Goal: Navigation & Orientation: Find specific page/section

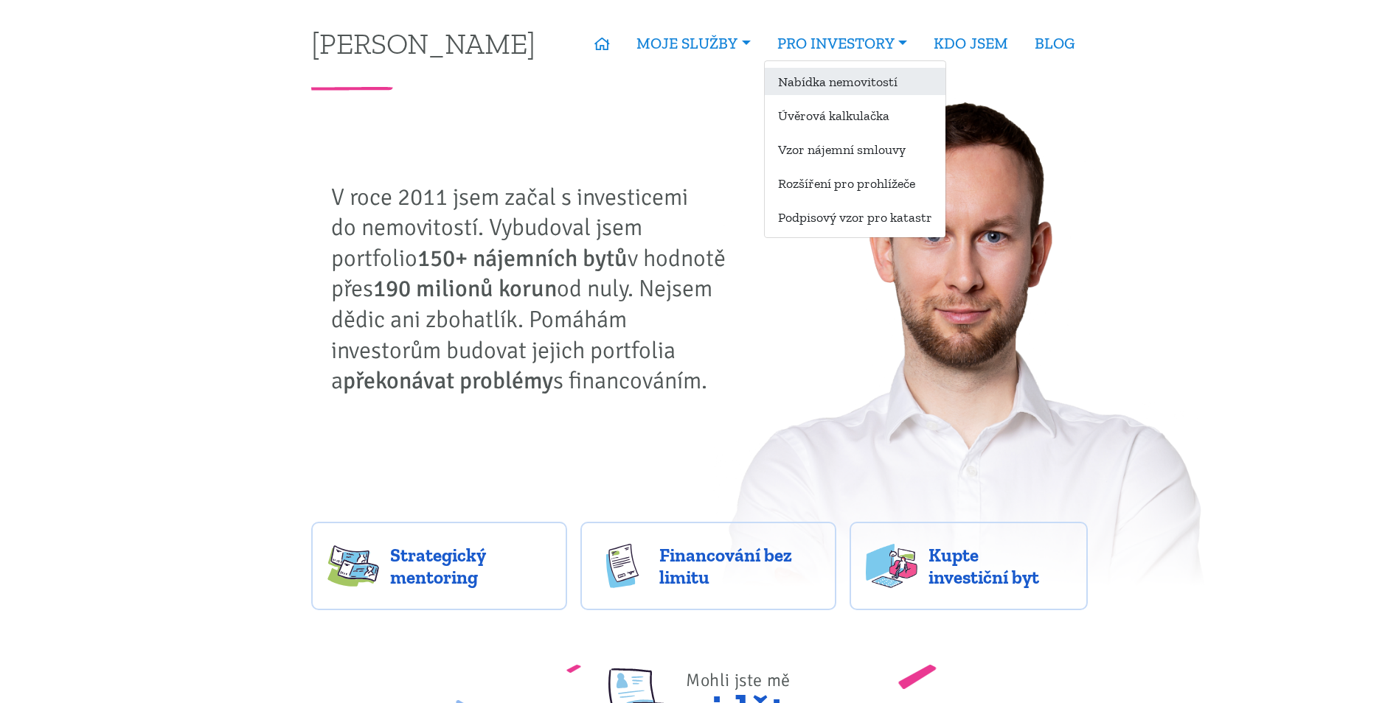
click at [857, 73] on link "Nabídka nemovitostí" at bounding box center [855, 81] width 181 height 27
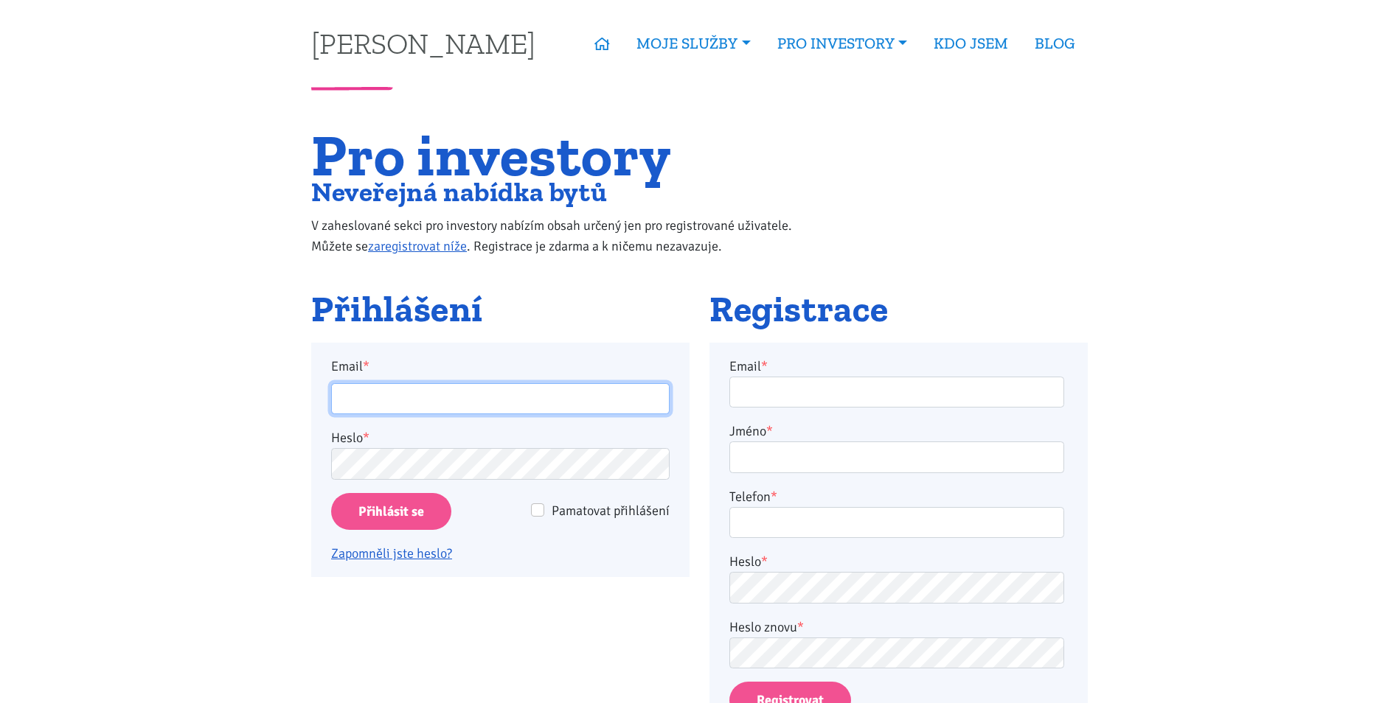
click at [362, 394] on input "Email *" at bounding box center [500, 399] width 338 height 32
type input "martinjakl88@gmail.cz"
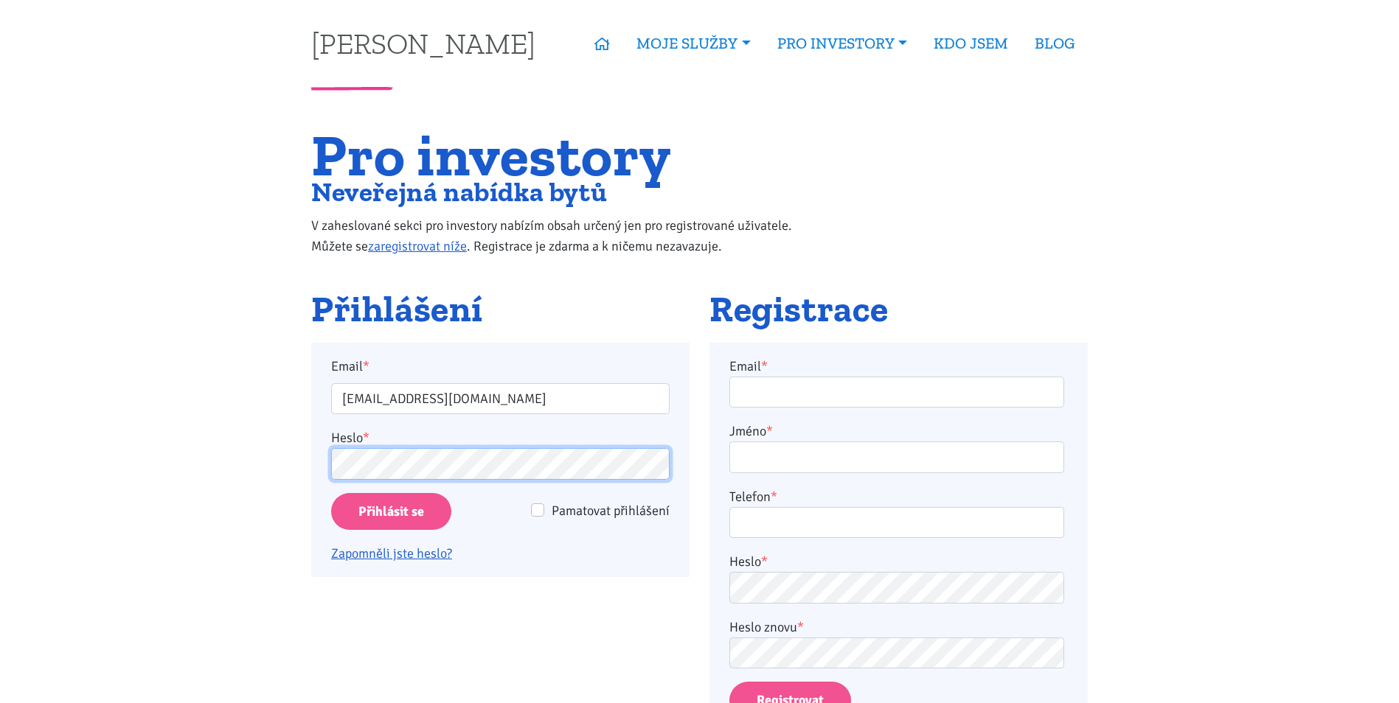
click at [331, 493] on input "Přihlásit se" at bounding box center [391, 512] width 120 height 38
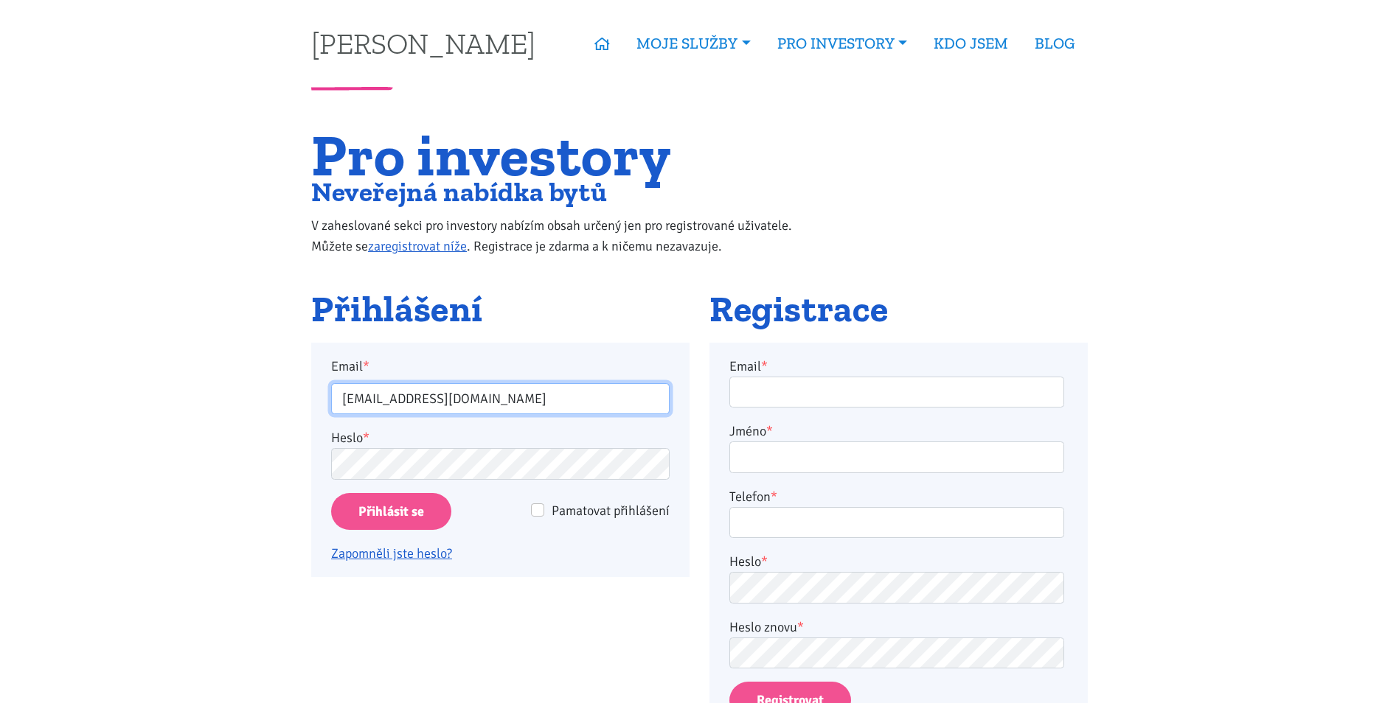
click at [492, 394] on input "martinjakl88@gmail.cz" at bounding box center [500, 399] width 338 height 32
type input "martinjakl88@gmail.com"
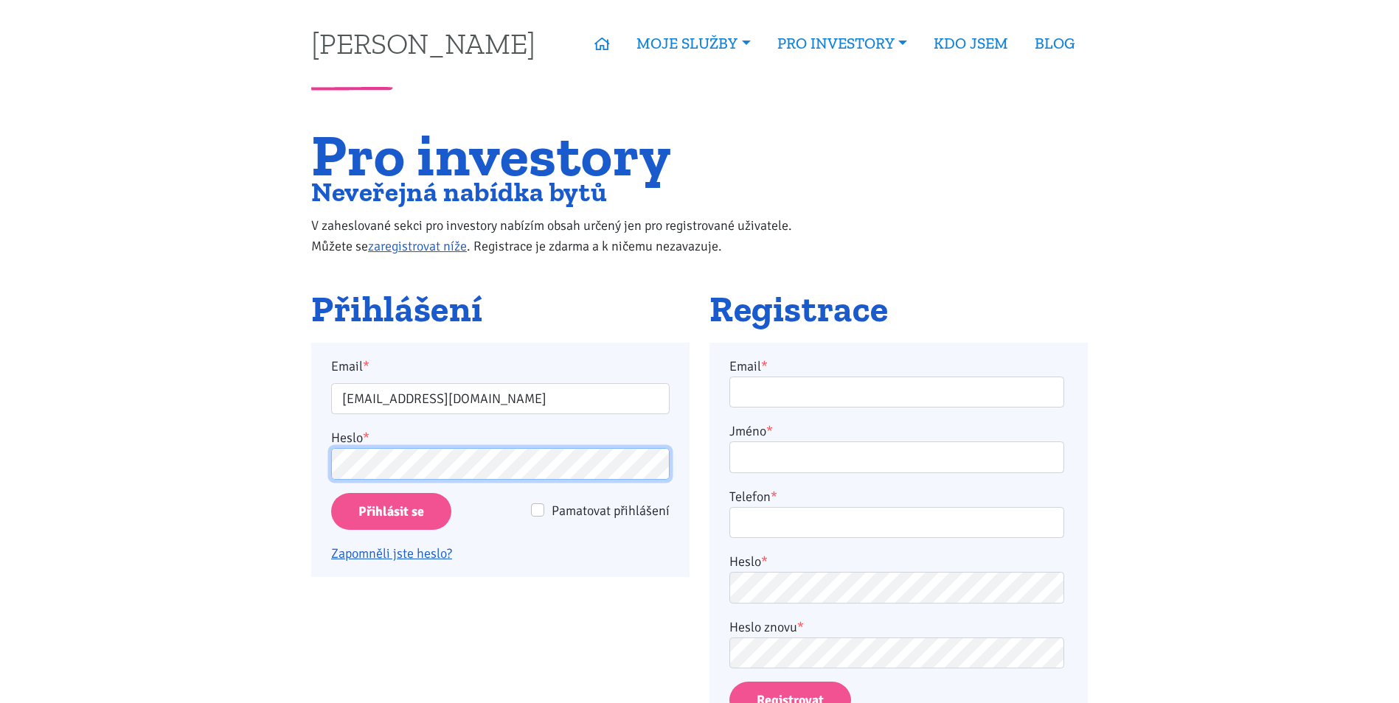
click at [331, 493] on input "Přihlásit se" at bounding box center [391, 512] width 120 height 38
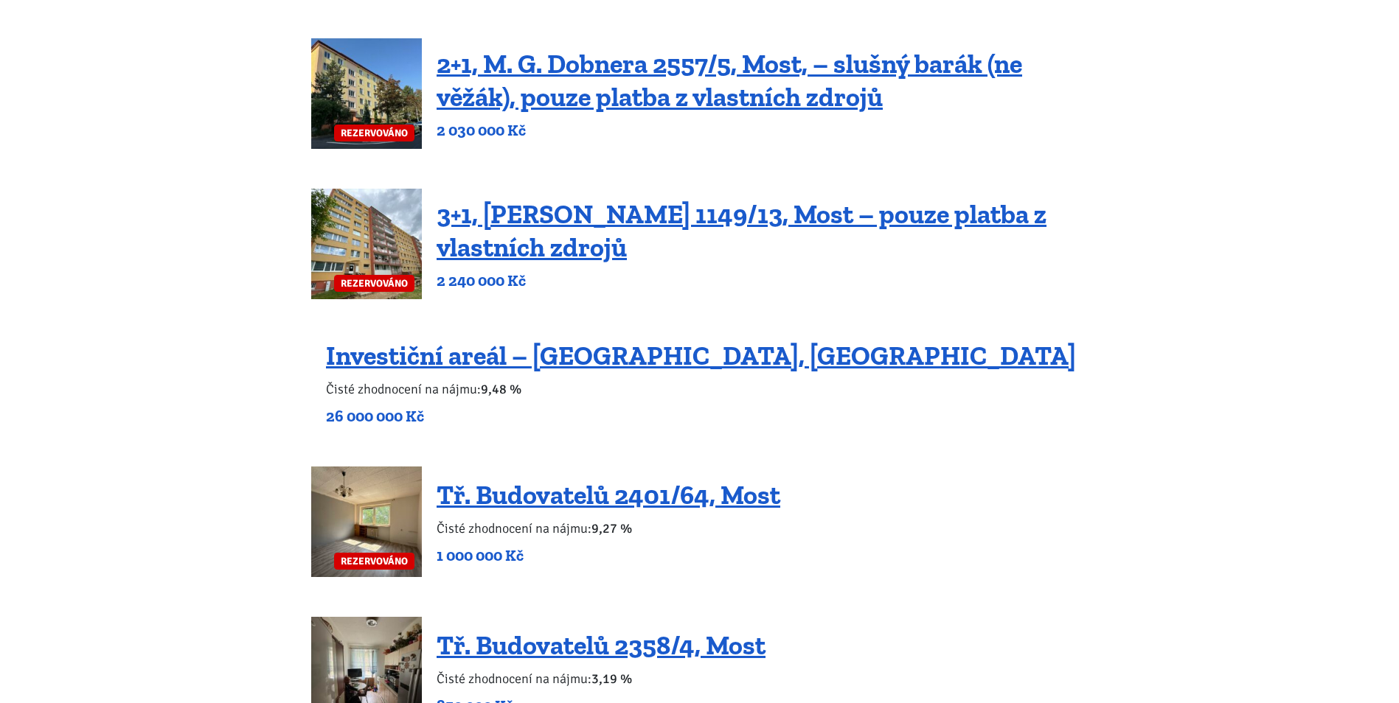
scroll to position [516, 0]
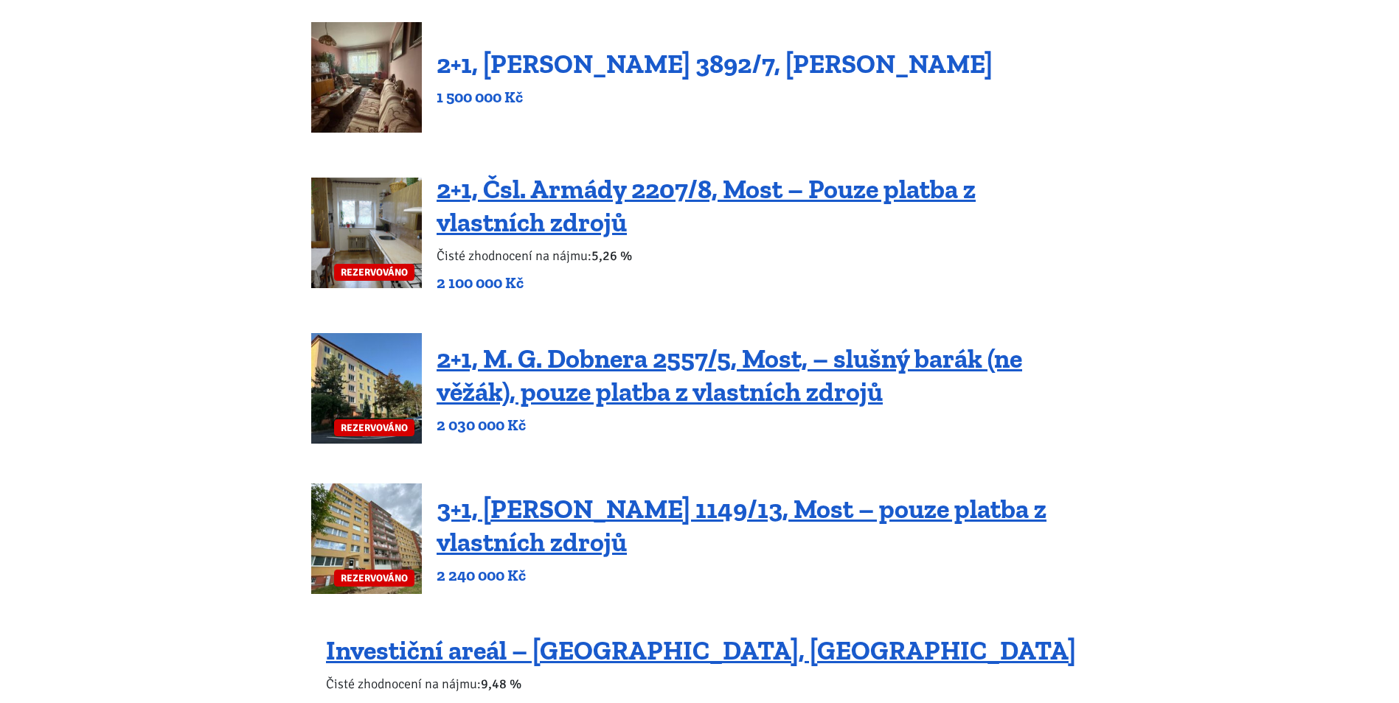
click at [548, 73] on link "2+1, [PERSON_NAME] 3892/7, [PERSON_NAME]" at bounding box center [714, 64] width 556 height 32
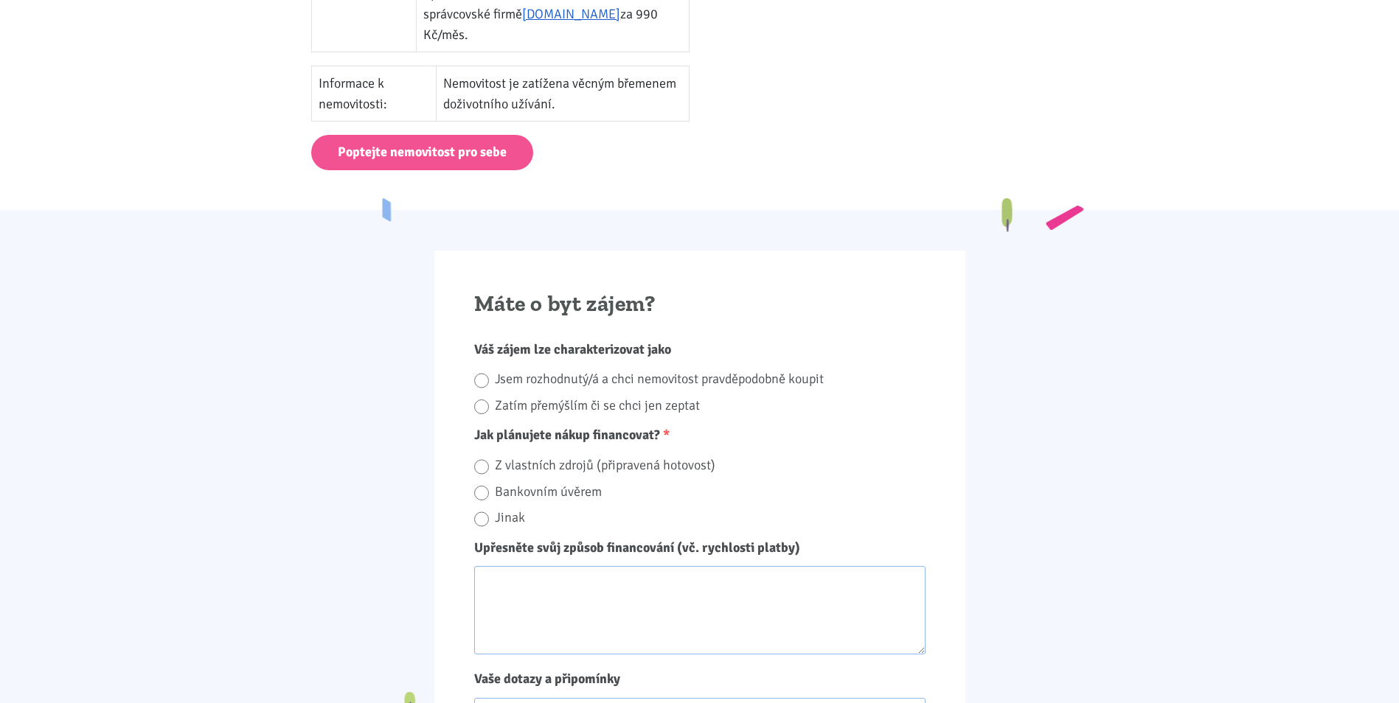
scroll to position [958, 0]
